Goal: Find specific page/section: Find specific page/section

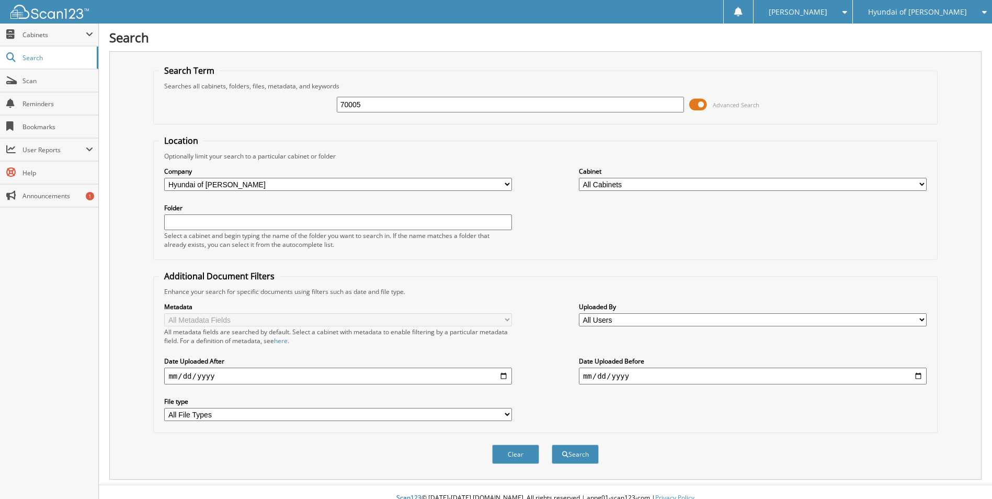
type input "70005"
click at [552, 444] on button "Search" at bounding box center [575, 453] width 47 height 19
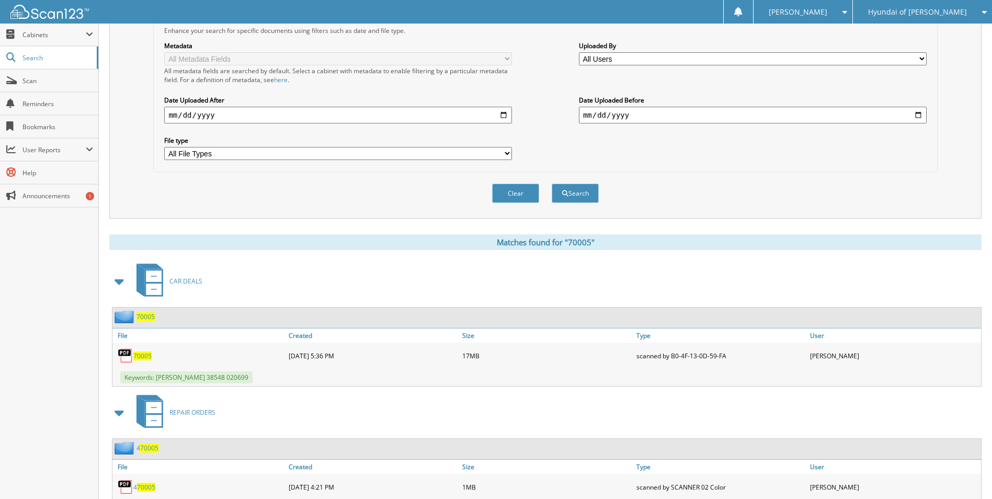
scroll to position [261, 0]
click at [145, 315] on span "70005" at bounding box center [145, 316] width 18 height 9
